Goal: Task Accomplishment & Management: Manage account settings

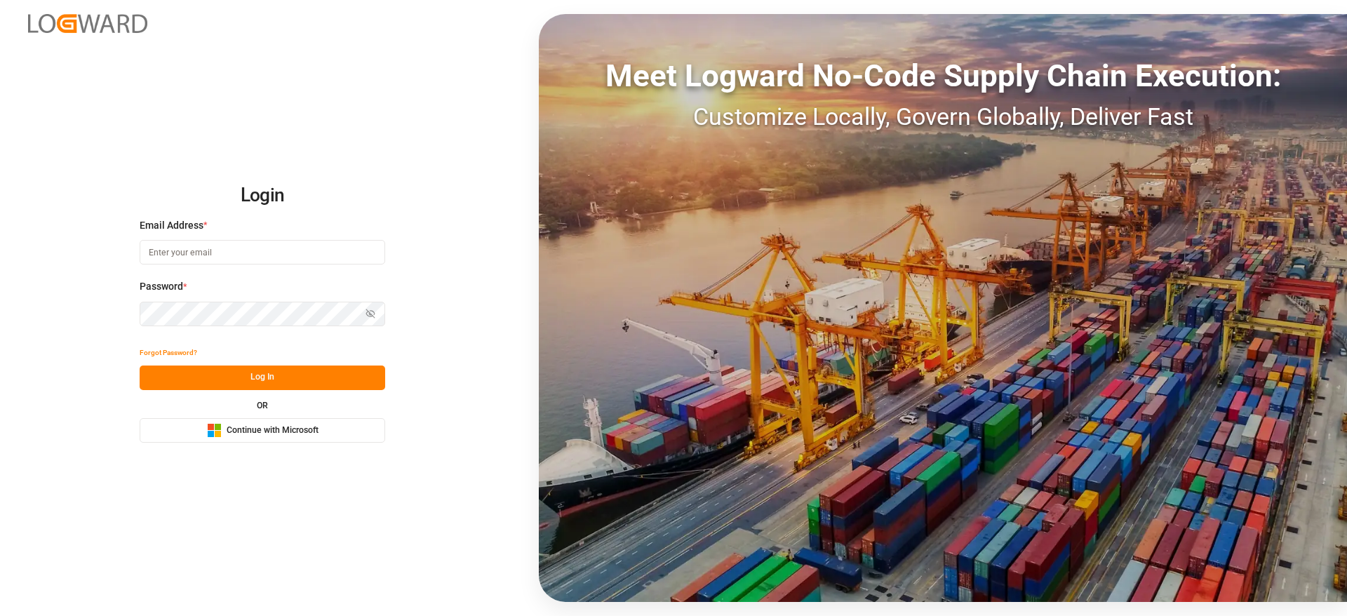
click at [289, 436] on span "Continue with Microsoft" at bounding box center [273, 431] width 92 height 13
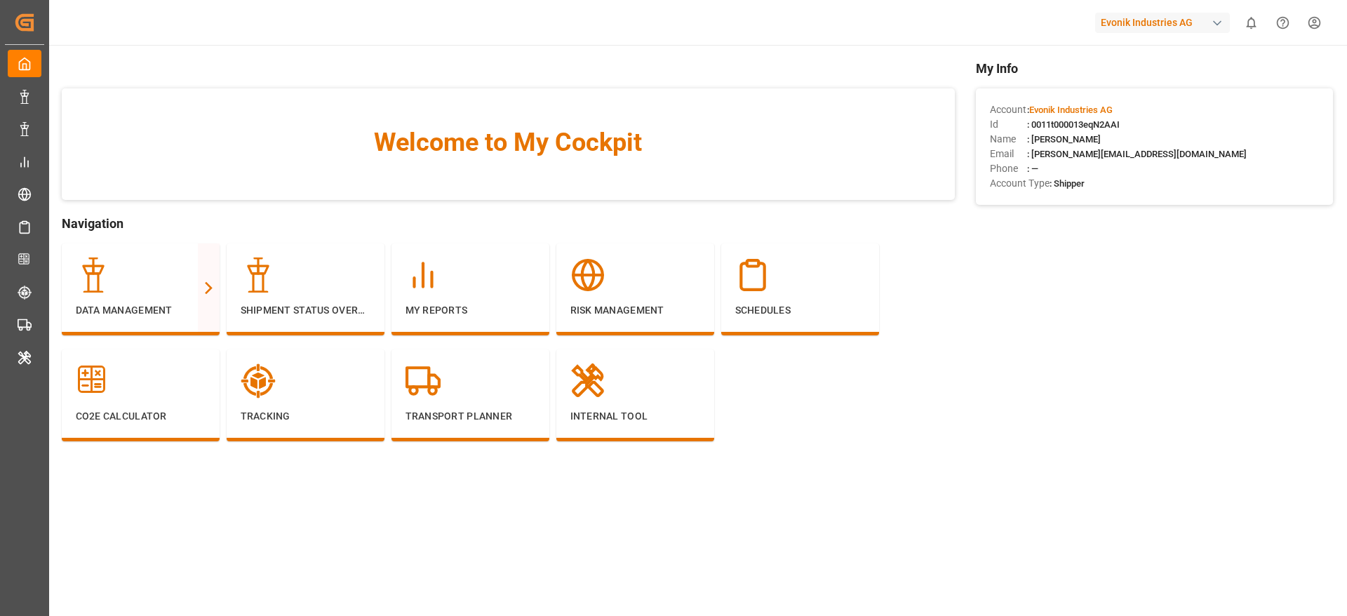
click at [1135, 20] on div "Evonik Industries AG" at bounding box center [1162, 23] width 135 height 20
type input "compo"
click at [1121, 96] on span "Compo Expert" at bounding box center [1120, 93] width 62 height 15
